Goal: Information Seeking & Learning: Learn about a topic

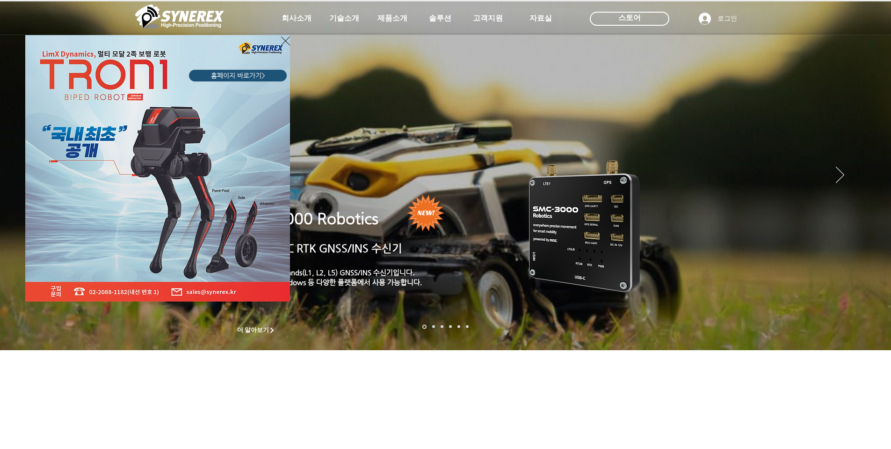
click at [284, 38] on icon "사이트로 돌아가기" at bounding box center [285, 41] width 9 height 12
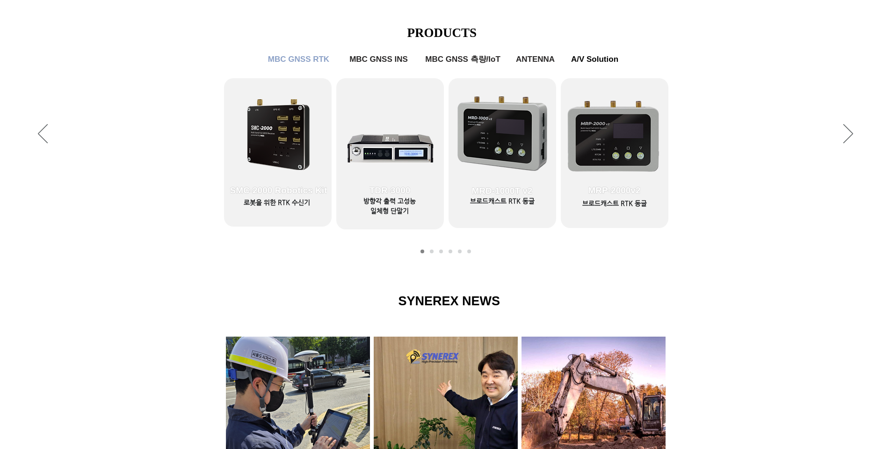
scroll to position [374, 0]
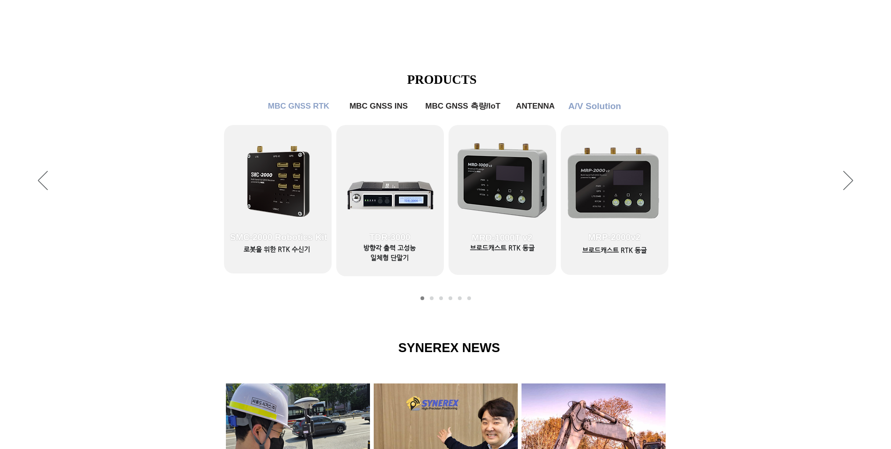
click at [580, 112] on span "A/V Solution" at bounding box center [595, 106] width 61 height 19
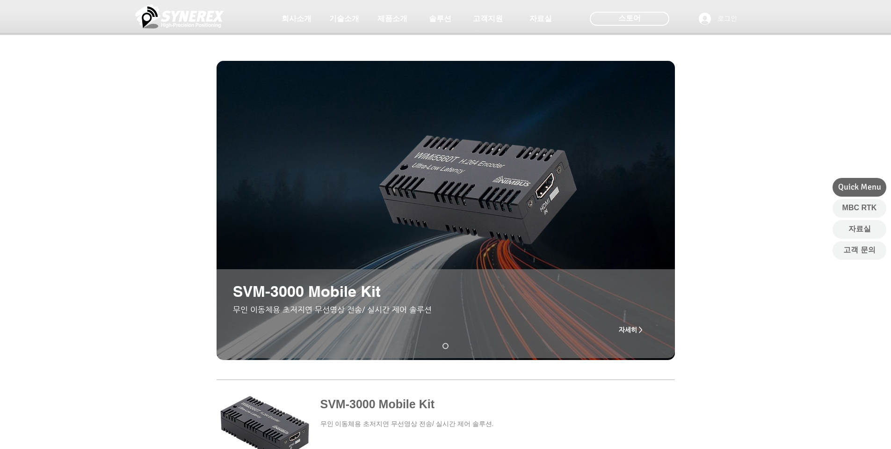
scroll to position [187, 0]
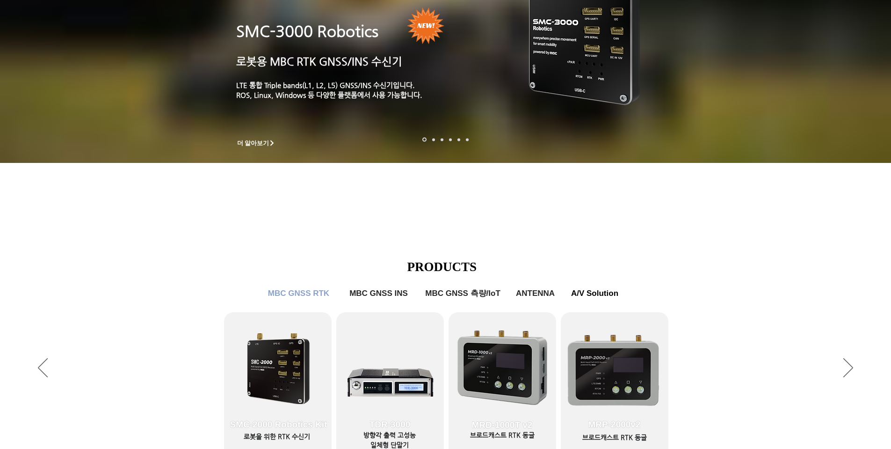
scroll to position [374, 0]
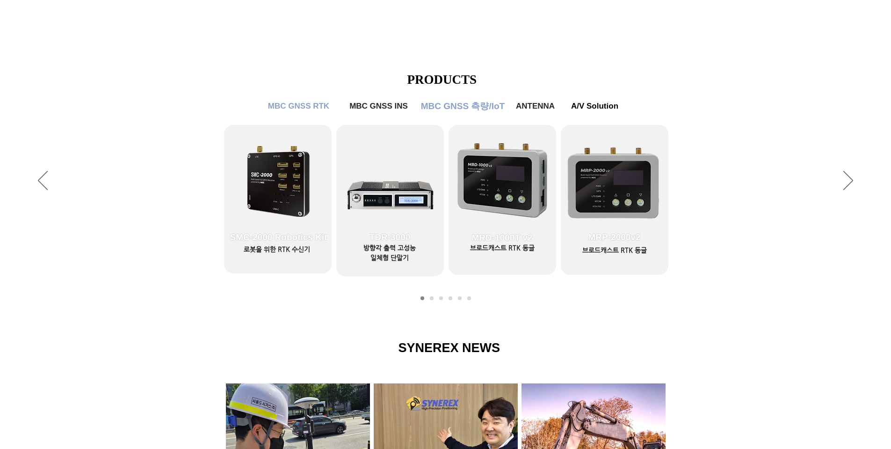
click at [467, 106] on span "MBC GNSS 측량/IoT" at bounding box center [463, 106] width 84 height 12
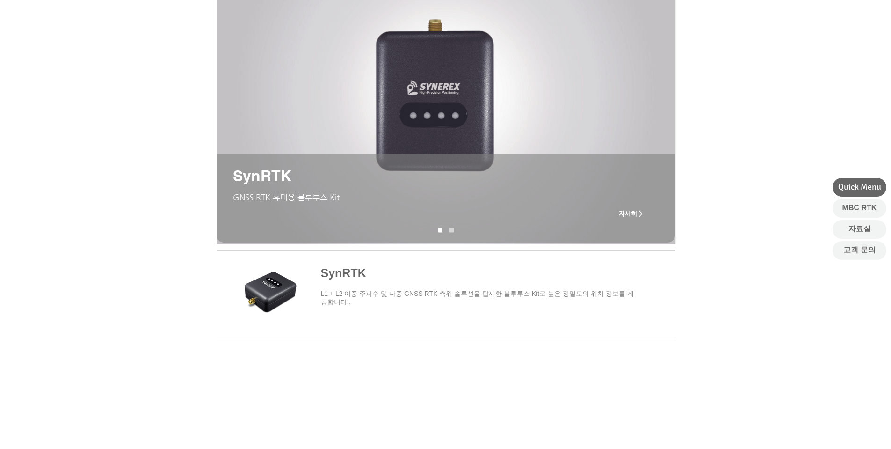
scroll to position [187, 0]
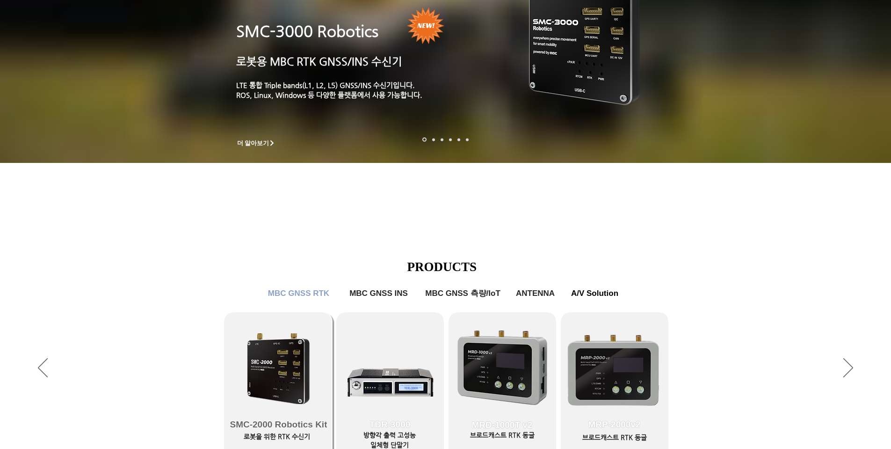
scroll to position [374, 0]
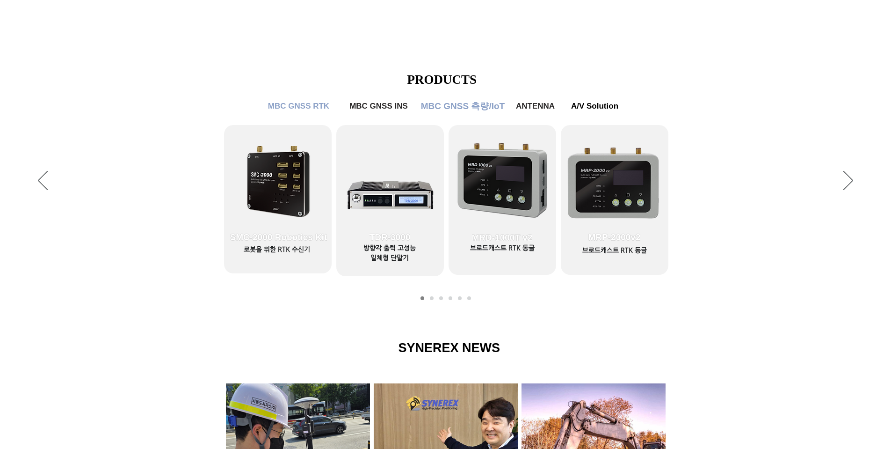
click at [489, 114] on span "MBC GNSS 측량/IoT" at bounding box center [463, 106] width 89 height 19
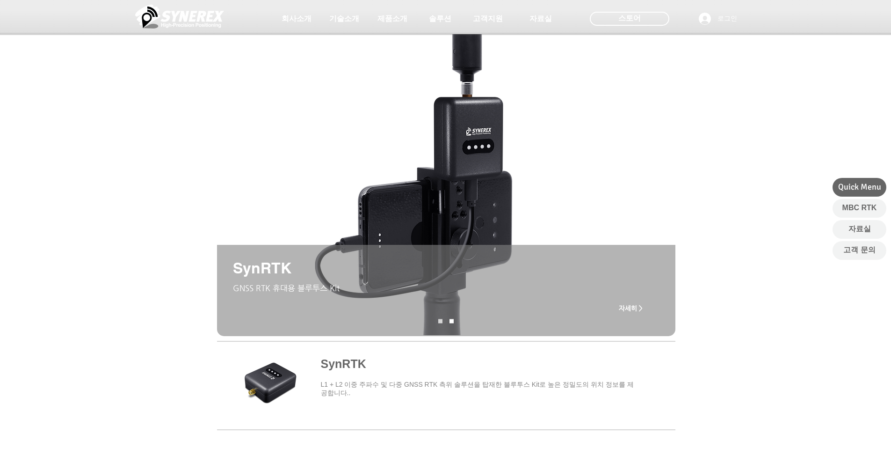
click at [628, 308] on span "자세히 >" at bounding box center [631, 307] width 24 height 7
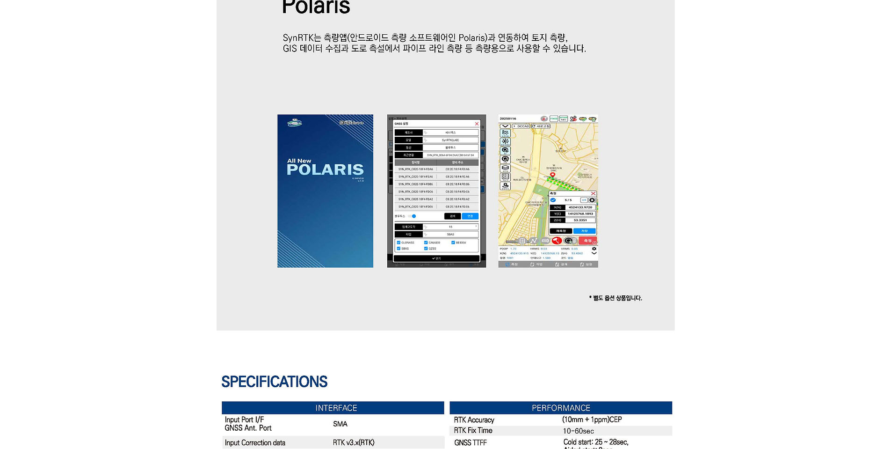
scroll to position [1748, 0]
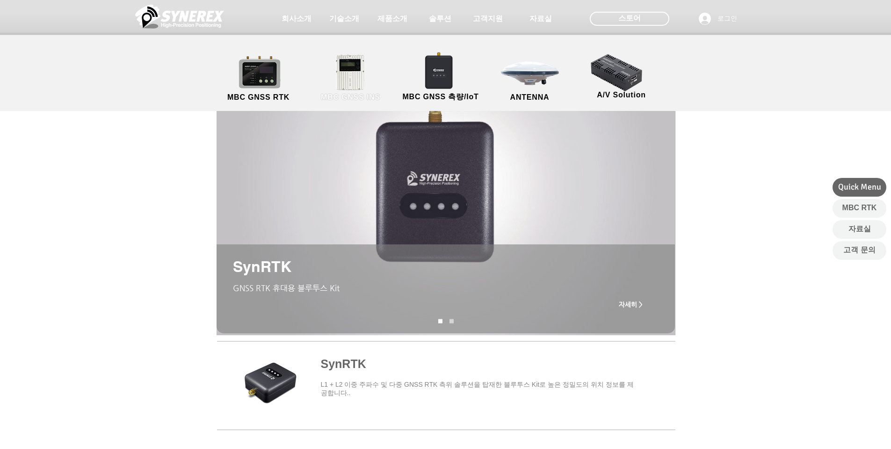
click at [337, 85] on link "MBC GNSS INS" at bounding box center [351, 78] width 84 height 49
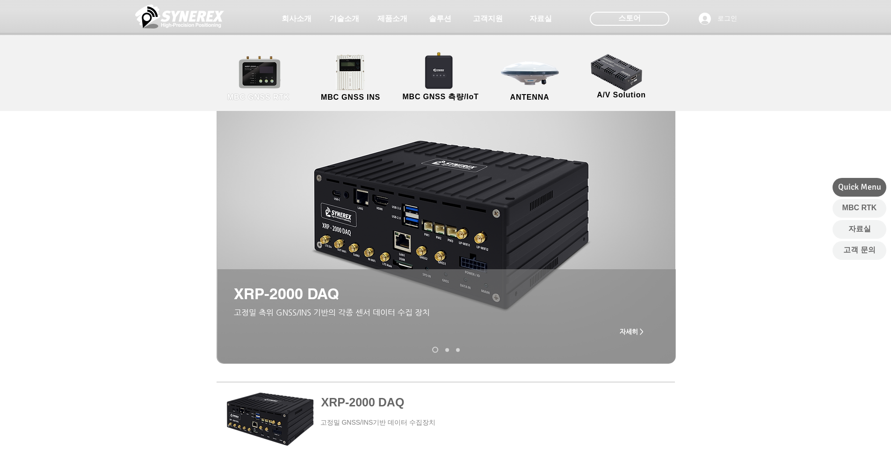
click at [277, 77] on link "MBC GNSS RTK" at bounding box center [259, 78] width 84 height 49
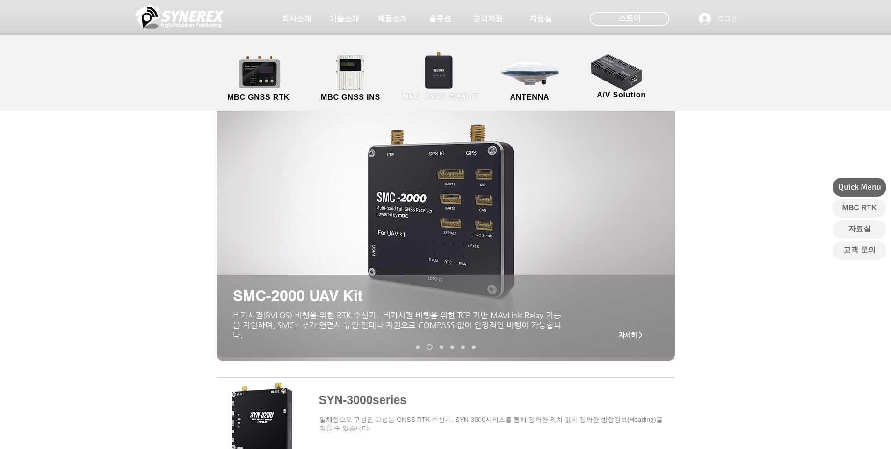
click at [424, 77] on link "MBC GNSS 측량/IoT" at bounding box center [440, 78] width 91 height 49
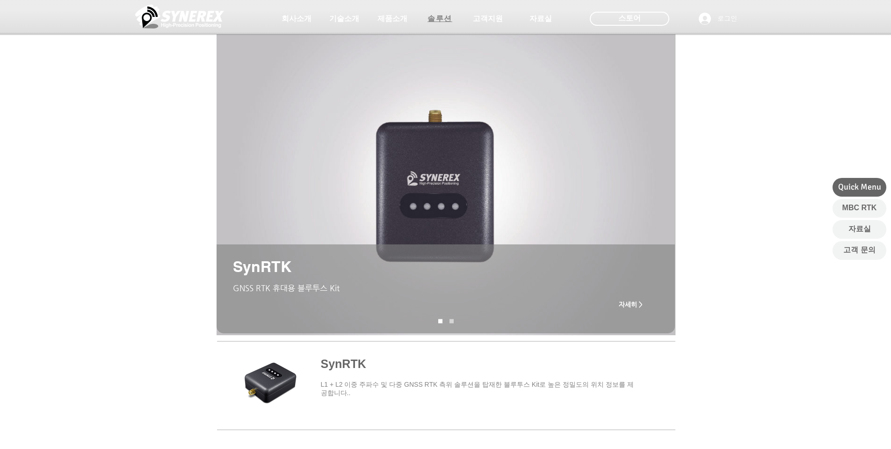
click at [431, 22] on span "솔루션" at bounding box center [440, 19] width 25 height 10
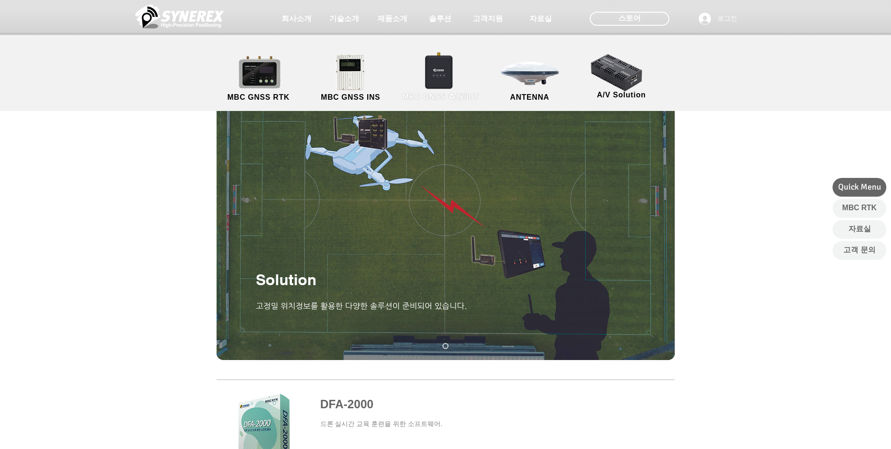
click at [432, 78] on link "MBC GNSS 측량/IoT" at bounding box center [440, 78] width 91 height 49
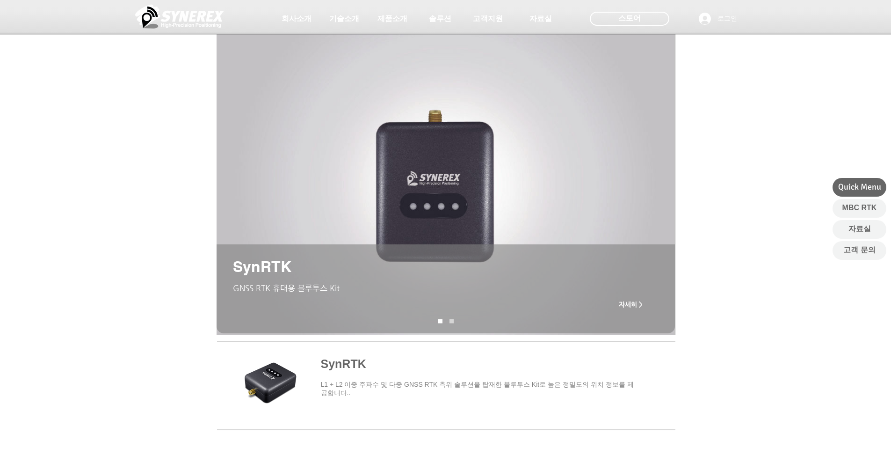
click at [451, 319] on link "SynRNK" at bounding box center [452, 321] width 4 height 4
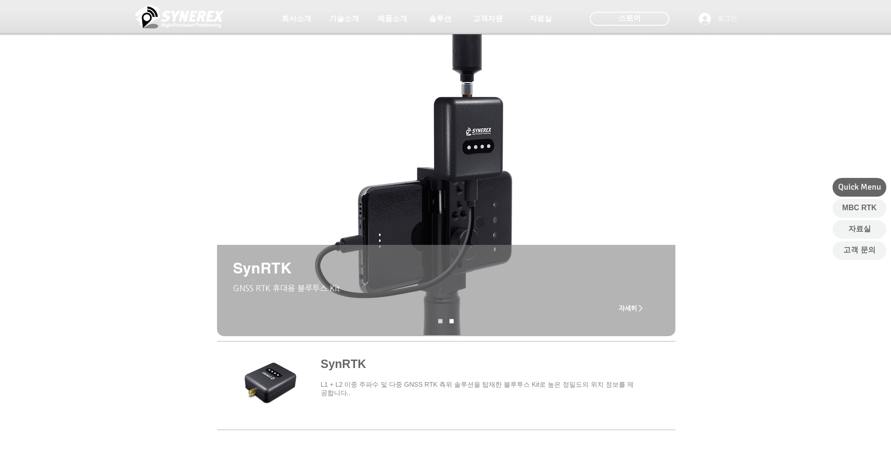
click at [463, 197] on img "슬라이드쇼" at bounding box center [446, 184] width 459 height 301
click at [645, 316] on span "자세히 >" at bounding box center [630, 307] width 37 height 19
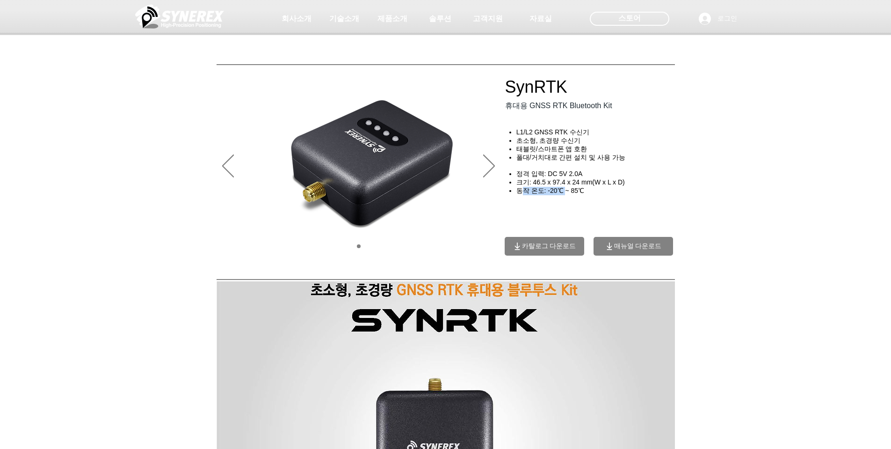
drag, startPoint x: 524, startPoint y: 191, endPoint x: 569, endPoint y: 193, distance: 45.4
click at [569, 193] on span "동작 온도: -20℃ ~ 85℃" at bounding box center [551, 190] width 68 height 7
click at [575, 205] on div "main content" at bounding box center [598, 165] width 187 height 186
drag, startPoint x: 535, startPoint y: 161, endPoint x: 575, endPoint y: 163, distance: 39.8
click at [575, 163] on h4 "​" at bounding box center [593, 166] width 177 height 8
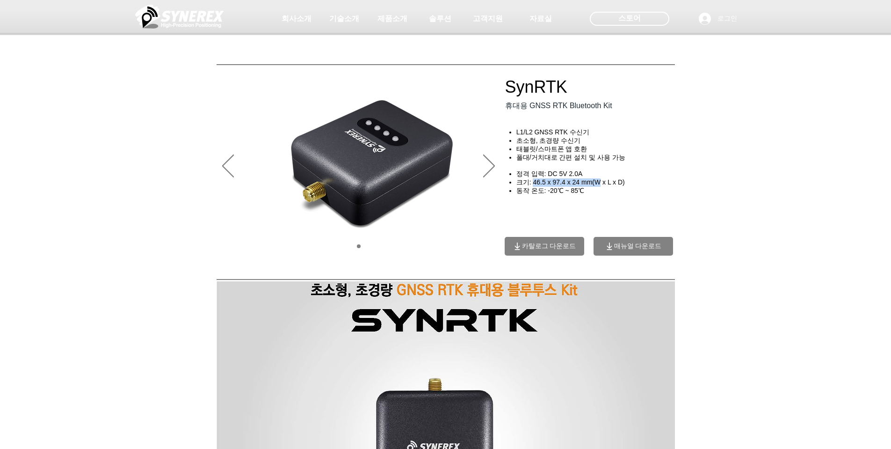
drag, startPoint x: 533, startPoint y: 184, endPoint x: 601, endPoint y: 186, distance: 68.3
click at [601, 186] on span "​크기: 46.5 x 97.4 x 24 mm(W x L x D)" at bounding box center [571, 181] width 109 height 7
click at [554, 222] on div "main content" at bounding box center [598, 165] width 187 height 186
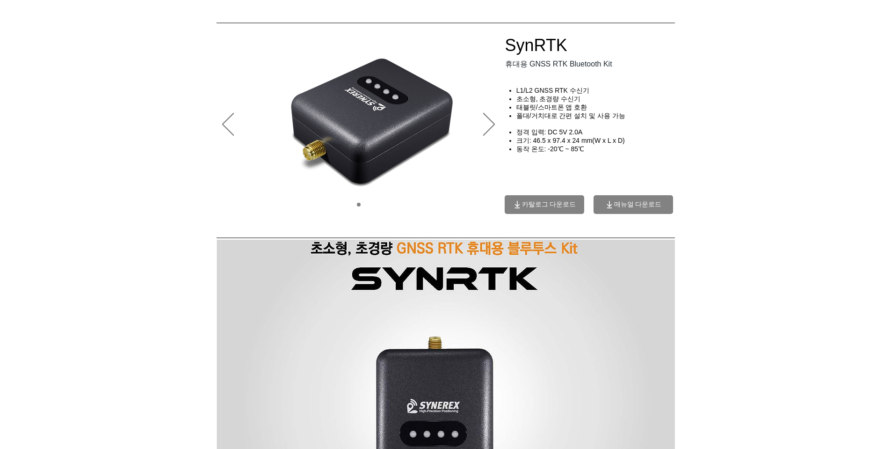
scroll to position [94, 0]
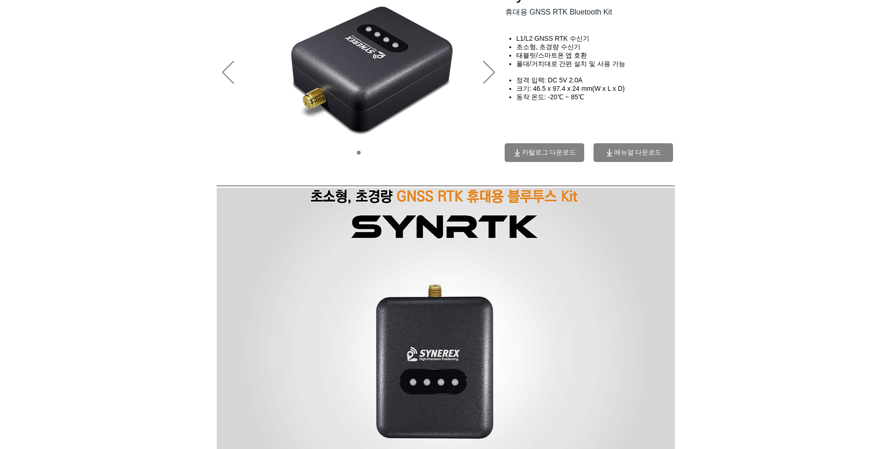
click at [538, 157] on span "카탈로그 다운로드" at bounding box center [549, 152] width 54 height 8
